Goal: Find specific page/section: Find specific page/section

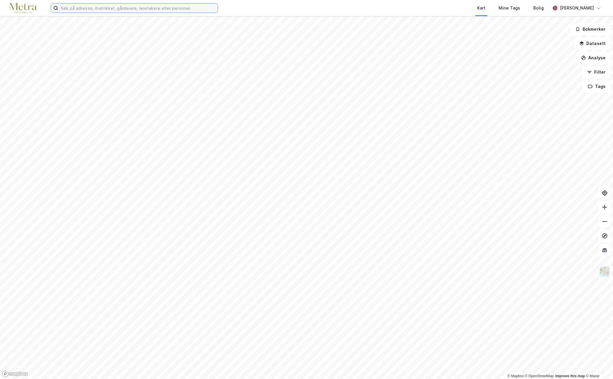
click at [95, 8] on input at bounding box center [137, 8] width 159 height 9
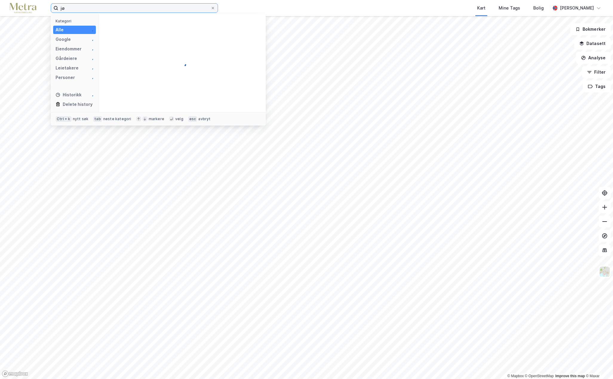
type input "j"
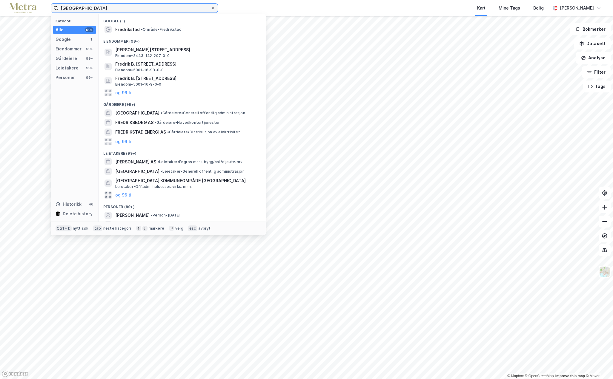
type input "[GEOGRAPHIC_DATA]"
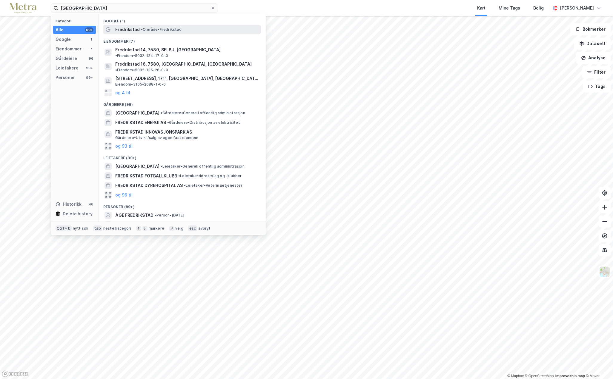
click at [123, 30] on span "Fredrikstad" at bounding box center [127, 29] width 24 height 7
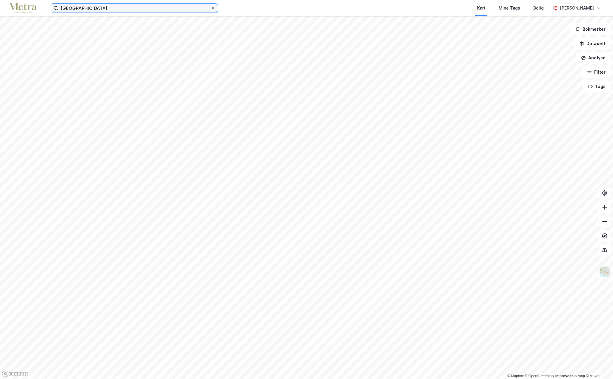
click at [118, 11] on input "[GEOGRAPHIC_DATA]" at bounding box center [134, 8] width 152 height 9
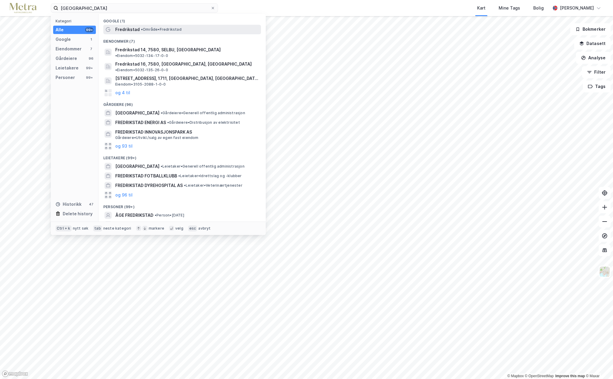
click at [122, 28] on span "Fredrikstad" at bounding box center [127, 29] width 24 height 7
click at [99, 10] on input "[GEOGRAPHIC_DATA]" at bounding box center [134, 8] width 152 height 9
click at [146, 110] on span "[GEOGRAPHIC_DATA]" at bounding box center [137, 113] width 44 height 7
